Goal: Navigation & Orientation: Find specific page/section

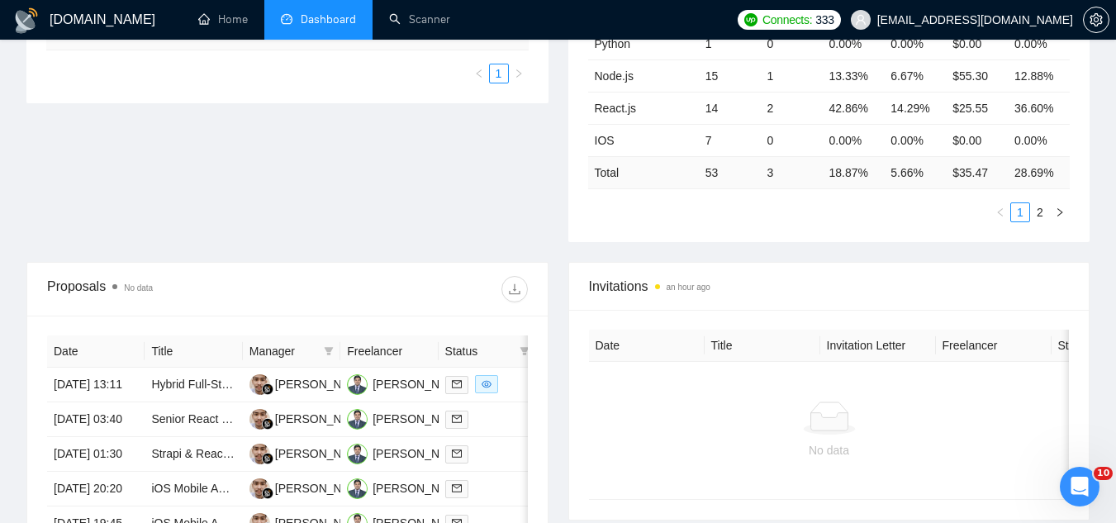
scroll to position [578, 0]
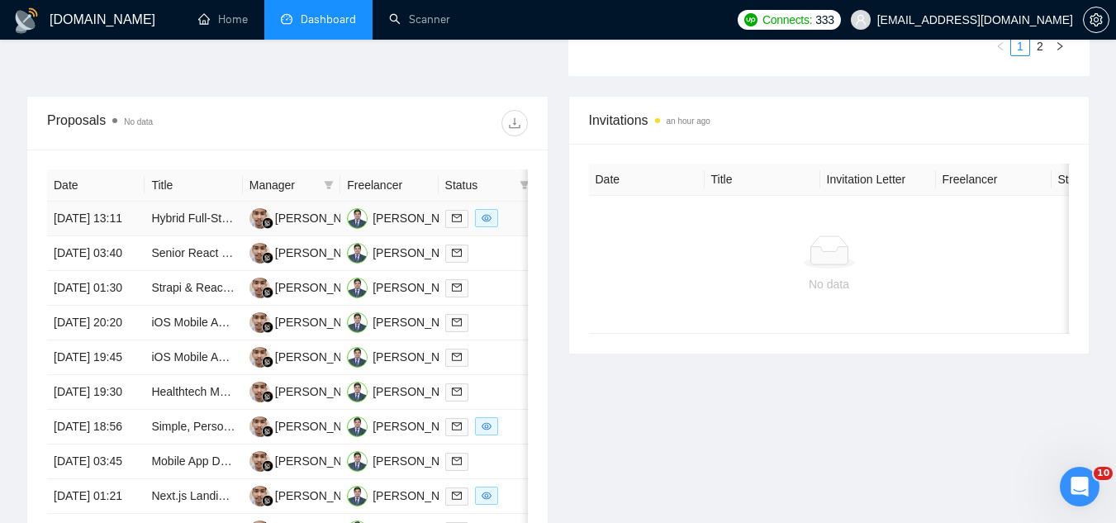
click at [202, 236] on td "Hybrid Full-Stack Developer – Pre-Sales & Online Bidding (Fullstack / AI / ML /…" at bounding box center [193, 219] width 97 height 35
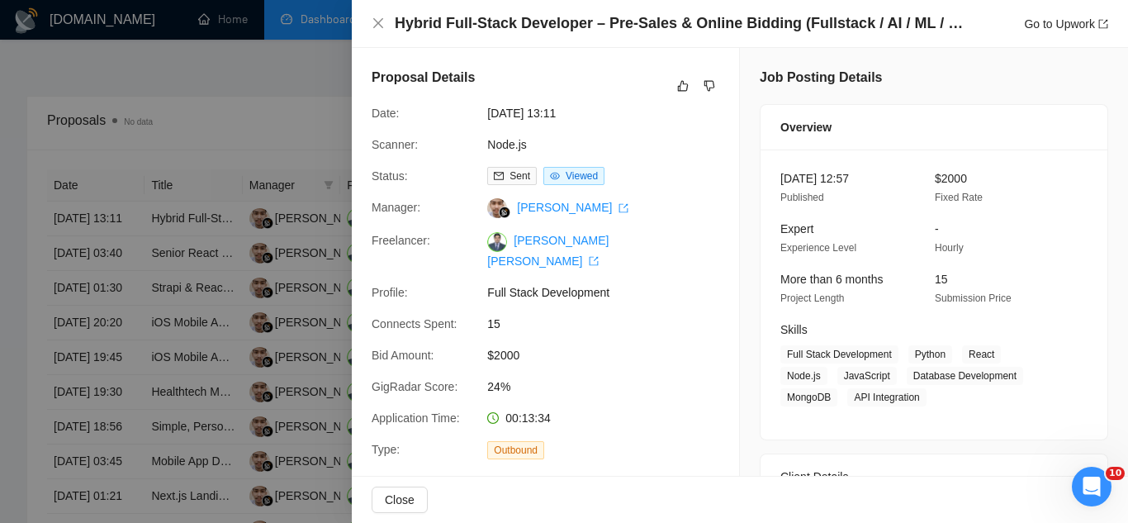
click at [273, 95] on div at bounding box center [564, 261] width 1128 height 523
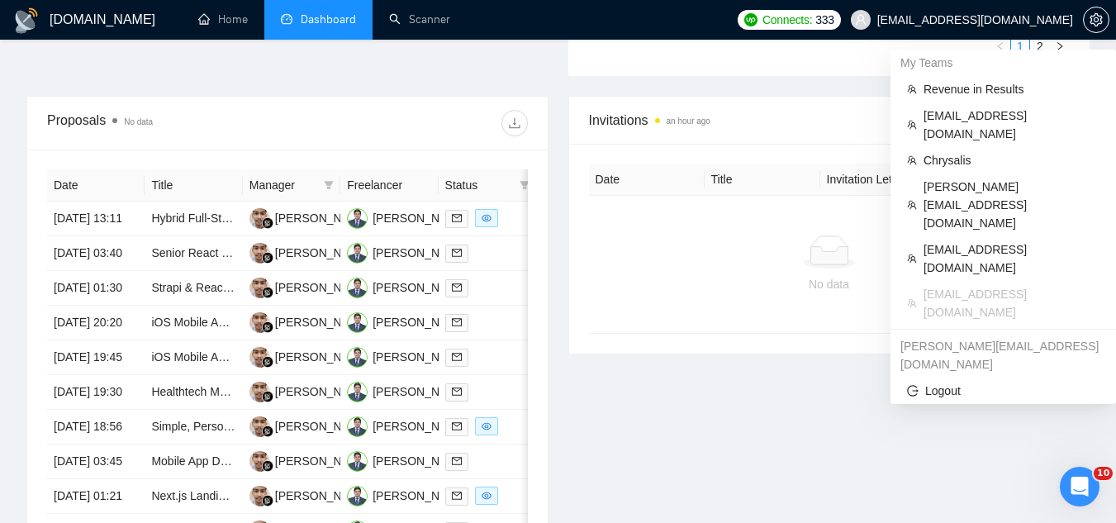
click at [959, 20] on span "[EMAIL_ADDRESS][DOMAIN_NAME]" at bounding box center [975, 20] width 196 height 0
click at [956, 151] on span "Chrysalis" at bounding box center [1011, 160] width 176 height 18
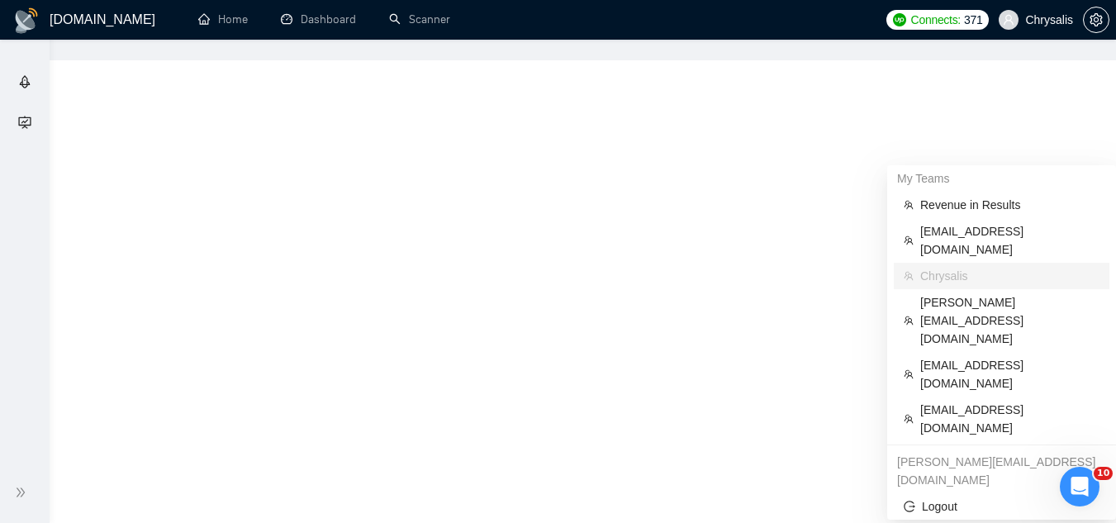
scroll to position [354, 0]
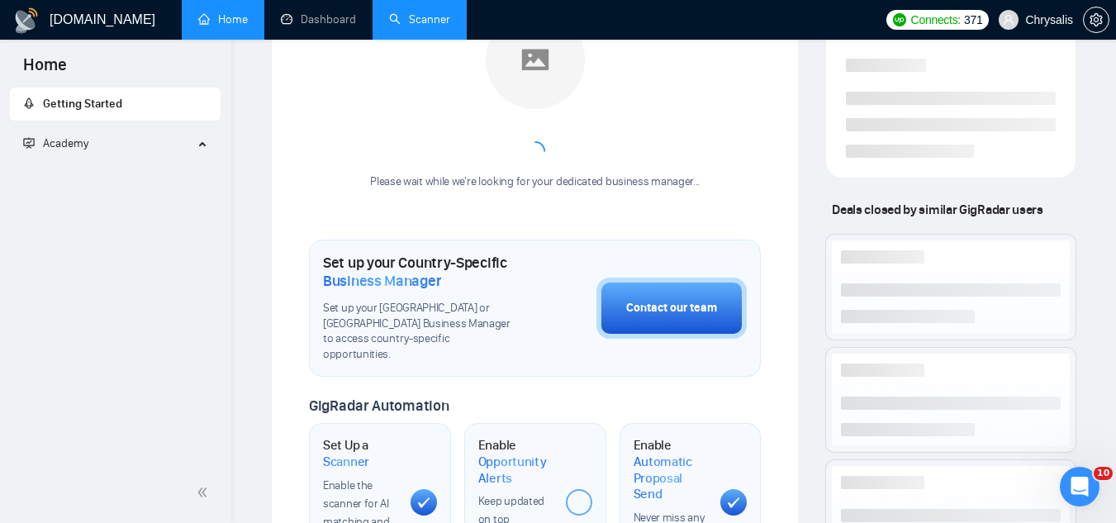
click at [429, 23] on link "Scanner" at bounding box center [419, 19] width 61 height 14
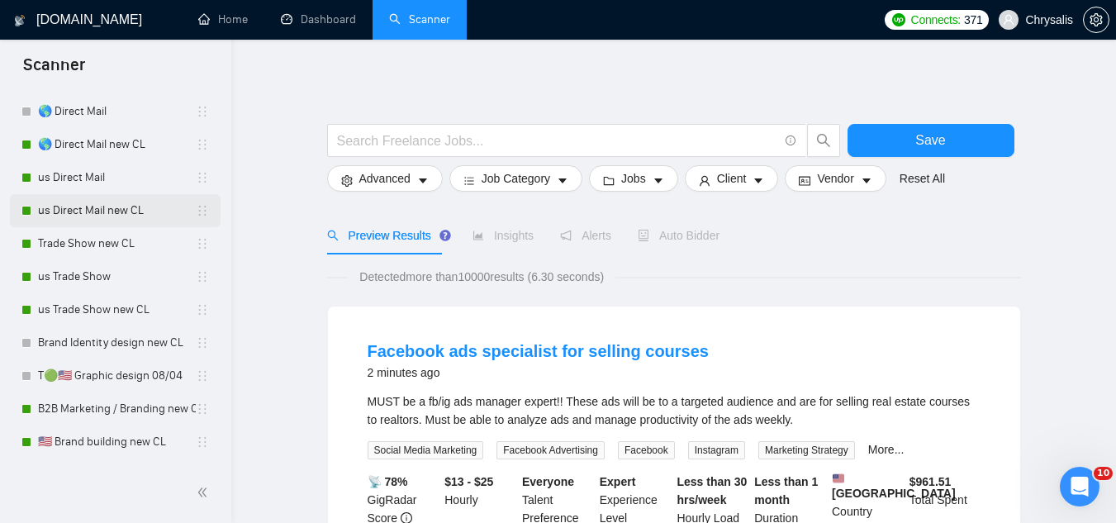
scroll to position [743, 0]
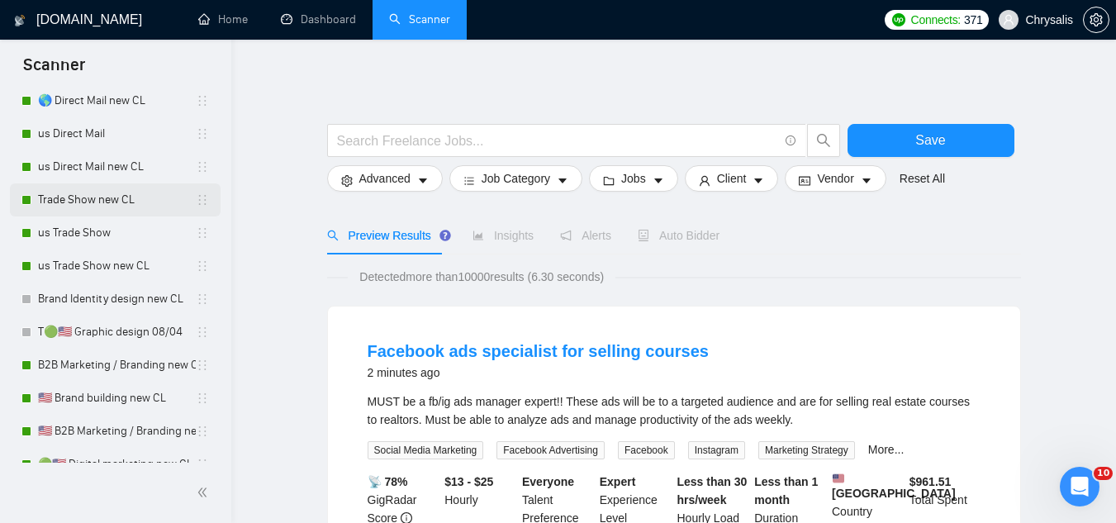
click at [94, 201] on link "Trade Show new CL" at bounding box center [117, 199] width 158 height 33
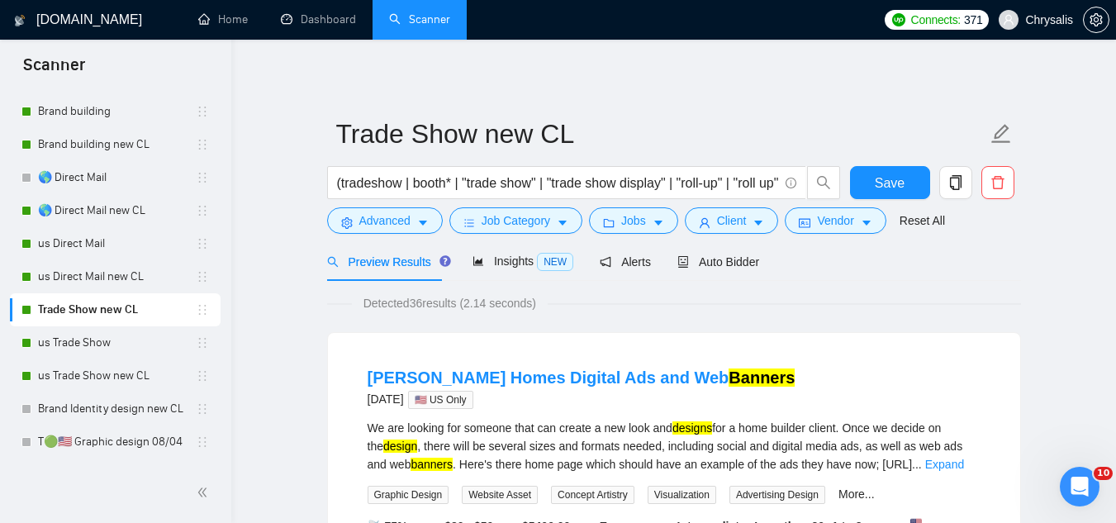
scroll to position [661, 0]
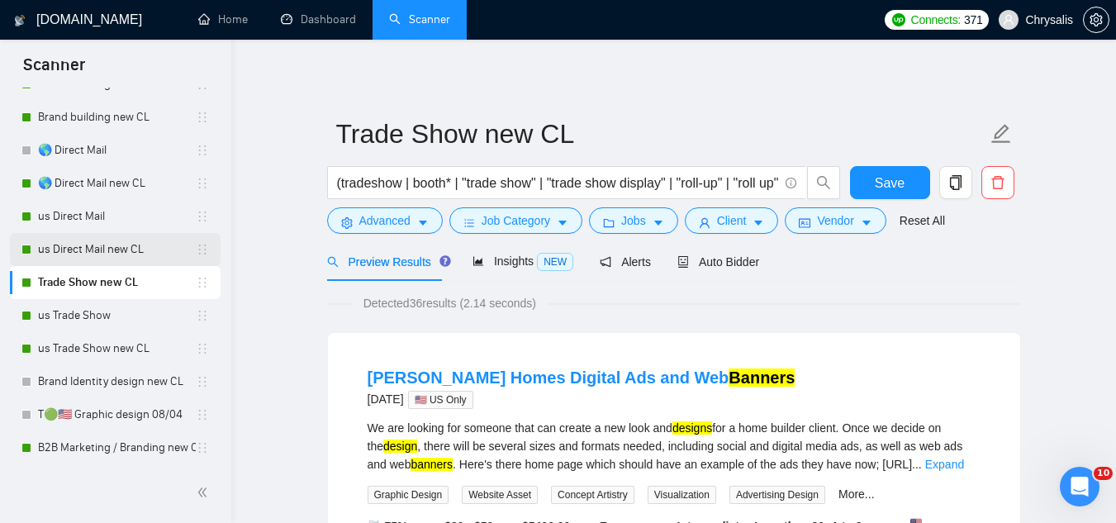
click at [116, 246] on link "us Direct Mail new CL" at bounding box center [117, 249] width 158 height 33
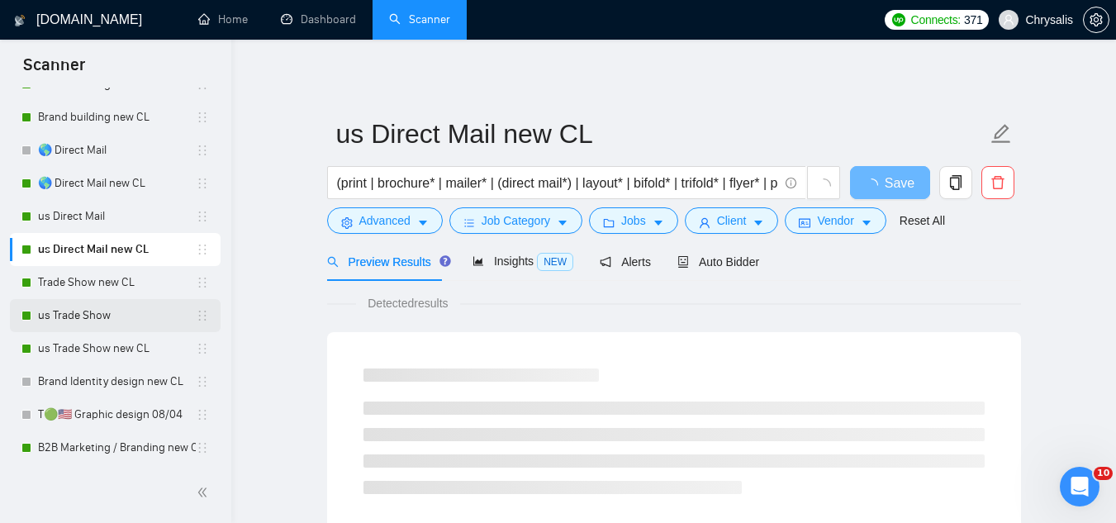
click at [115, 312] on link "us Trade Show" at bounding box center [117, 315] width 158 height 33
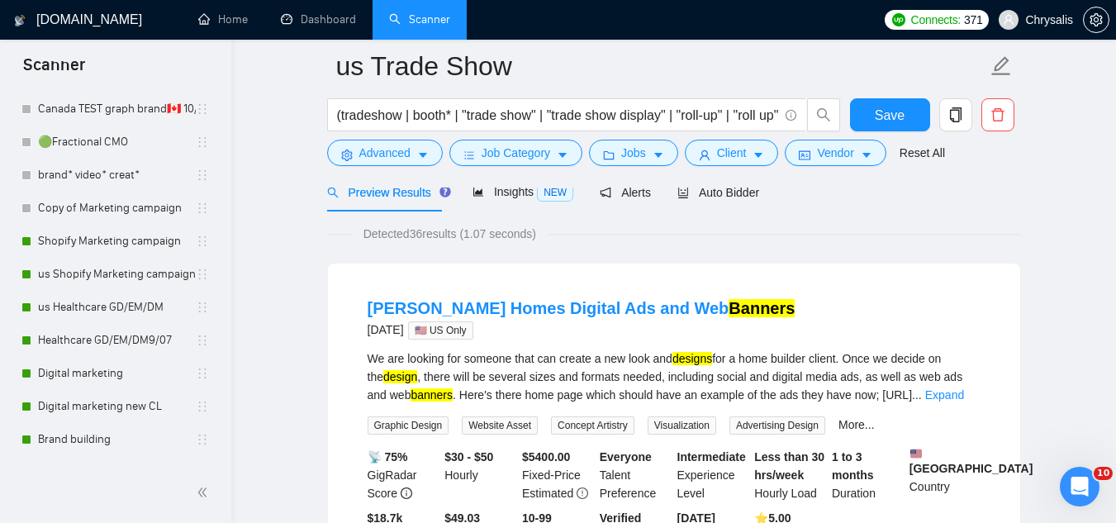
scroll to position [330, 0]
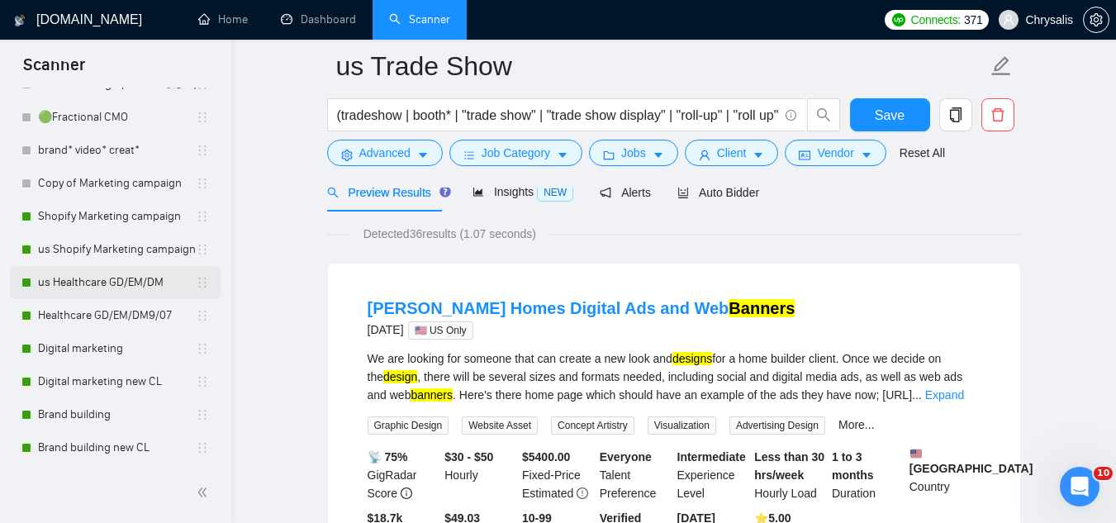
click at [107, 282] on link "us Healthcare GD/EM/DM" at bounding box center [117, 282] width 158 height 33
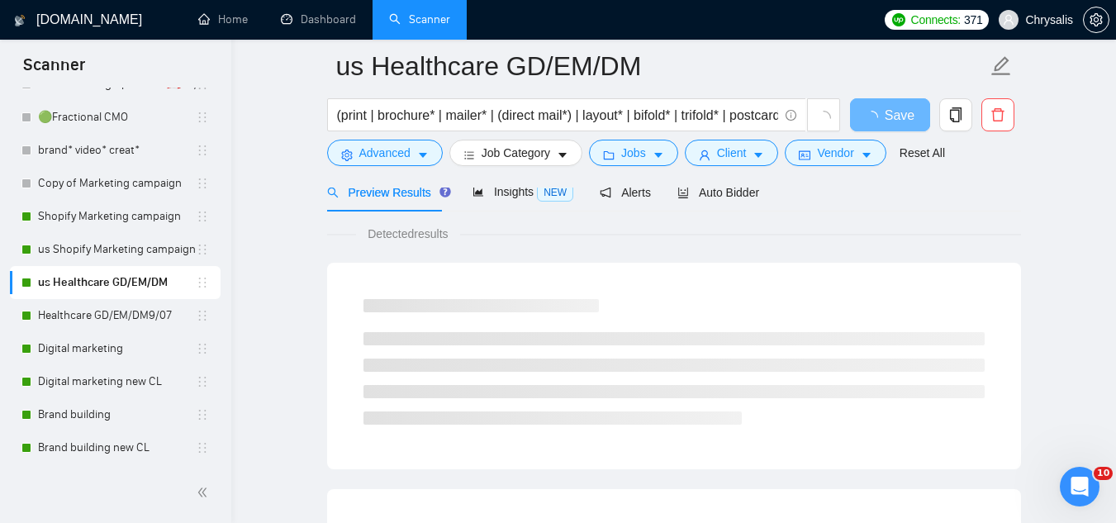
click at [723, 174] on div at bounding box center [674, 180] width 694 height 13
click at [720, 190] on span "Auto Bidder" at bounding box center [718, 192] width 82 height 13
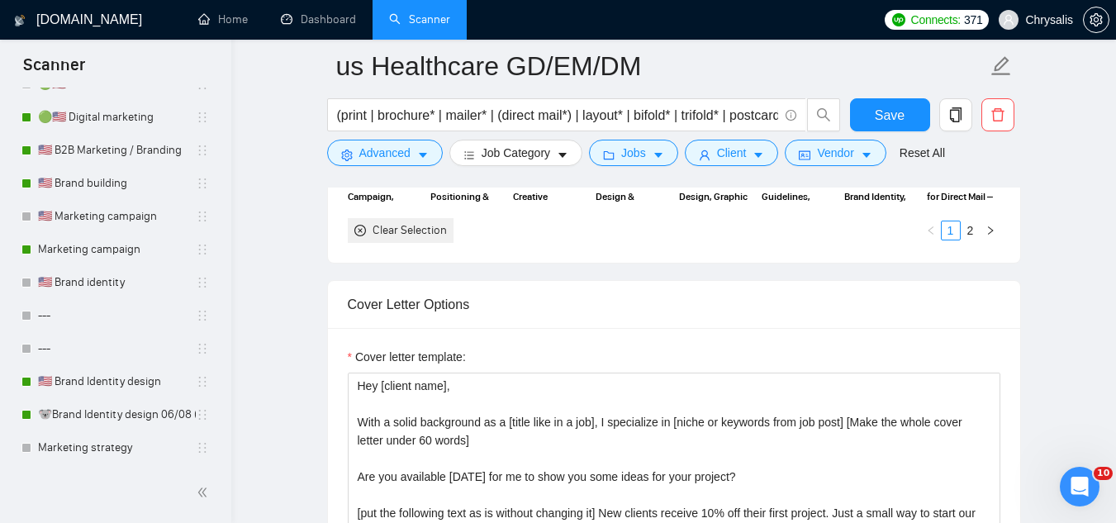
scroll to position [1588, 0]
